Goal: Transaction & Acquisition: Purchase product/service

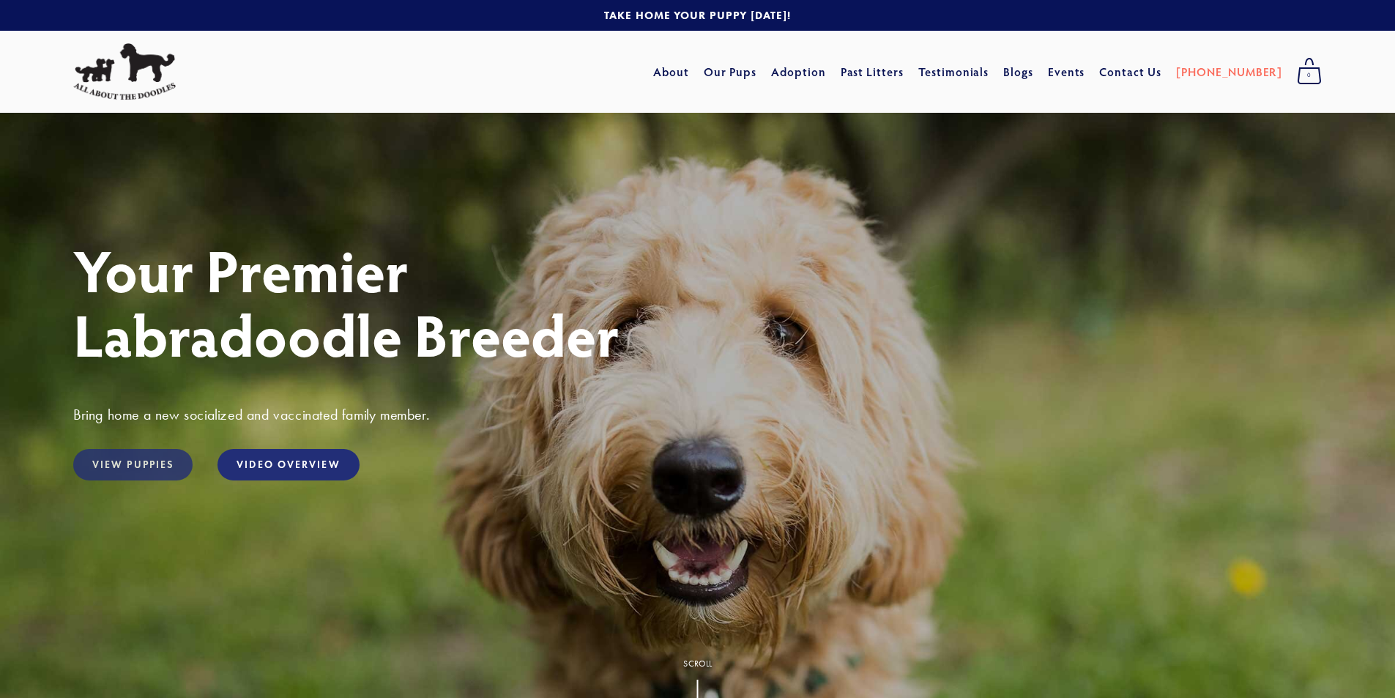
click at [121, 465] on link "View Puppies" at bounding box center [132, 464] width 119 height 31
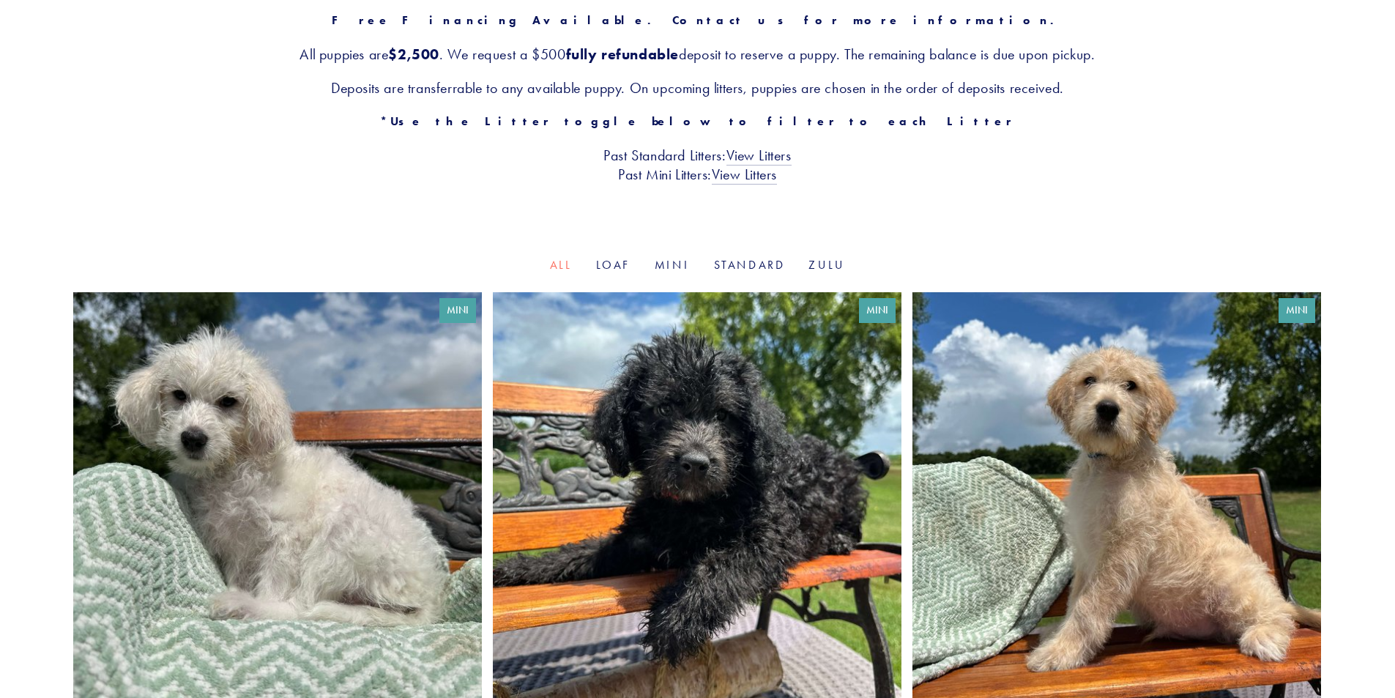
scroll to position [293, 0]
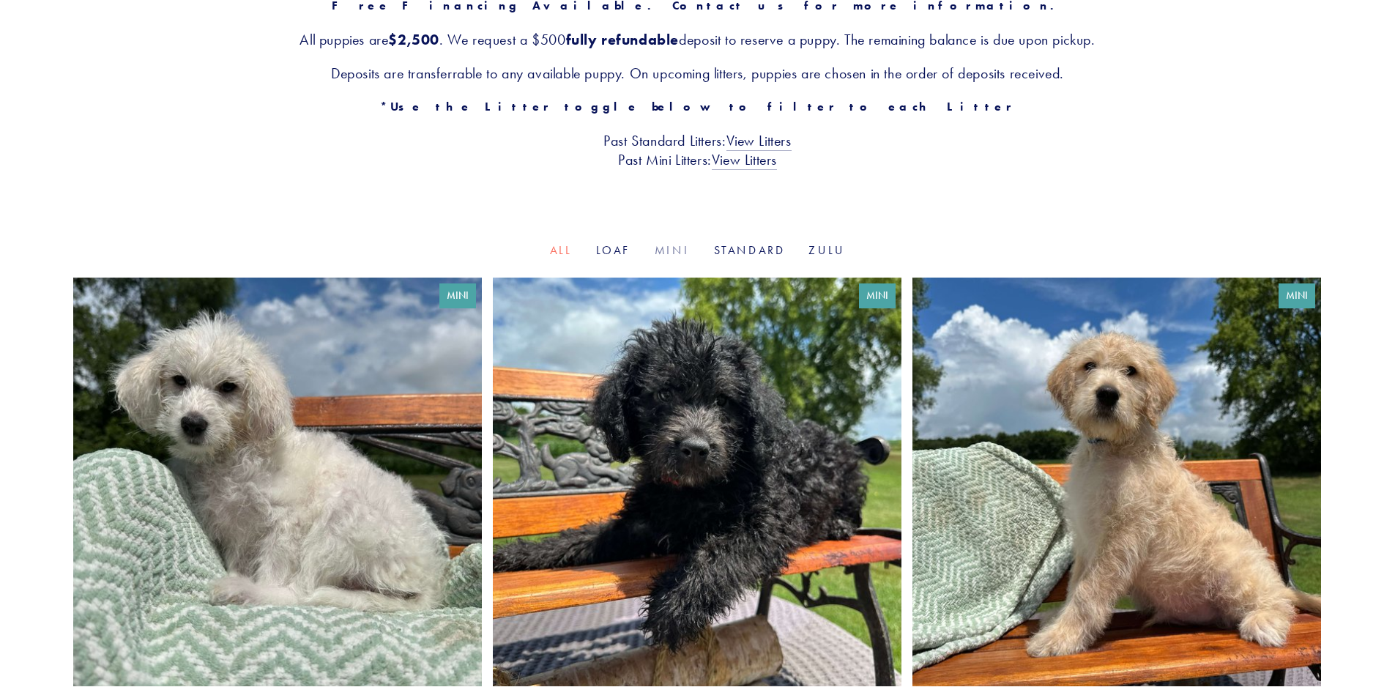
click at [667, 250] on link "Mini" at bounding box center [673, 250] width 36 height 14
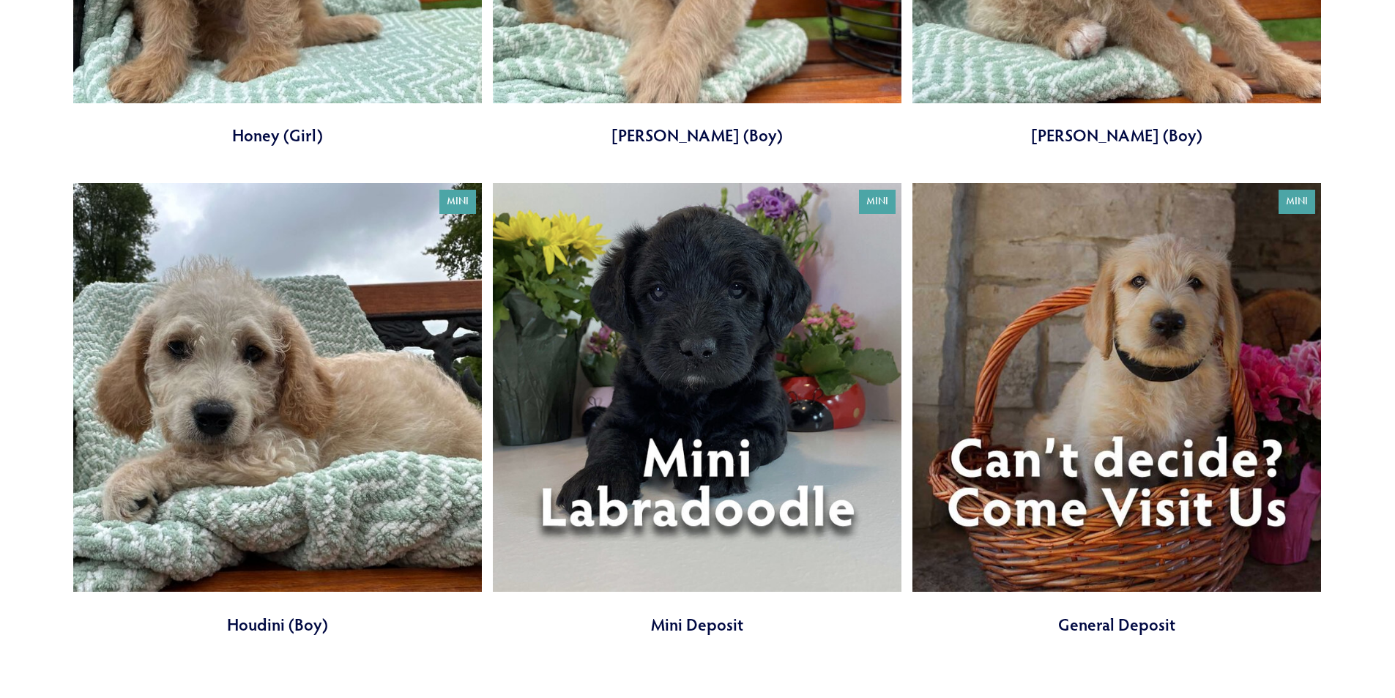
scroll to position [1904, 0]
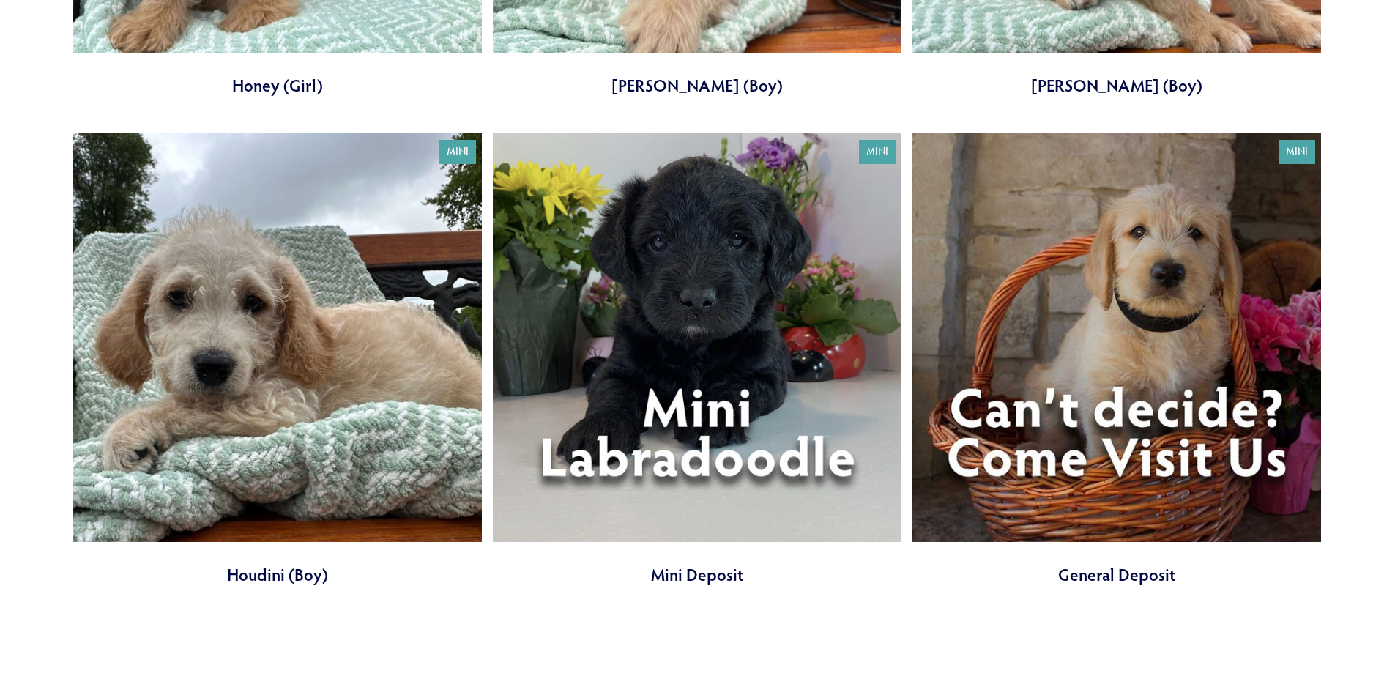
click at [677, 376] on link at bounding box center [697, 359] width 409 height 453
